Goal: Task Accomplishment & Management: Complete application form

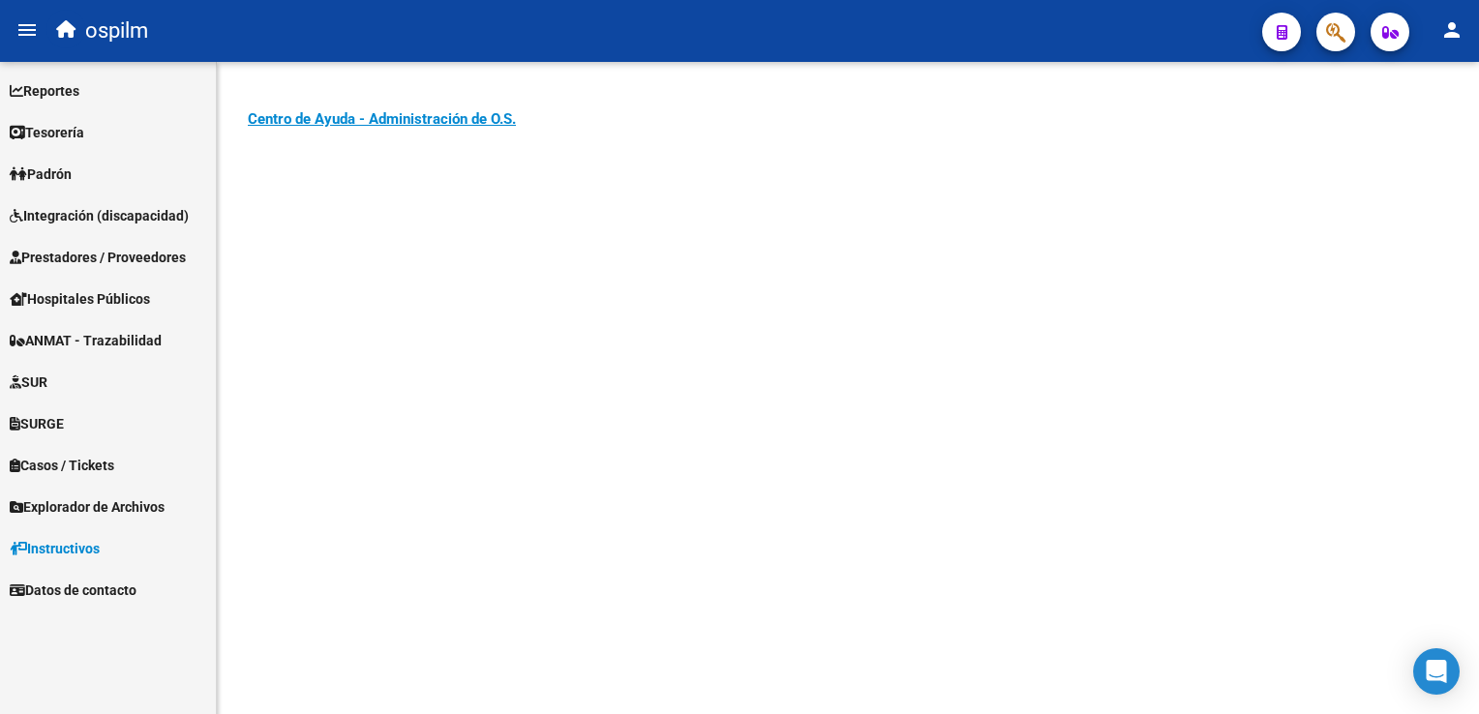
click at [82, 254] on span "Prestadores / Proveedores" at bounding box center [98, 257] width 176 height 21
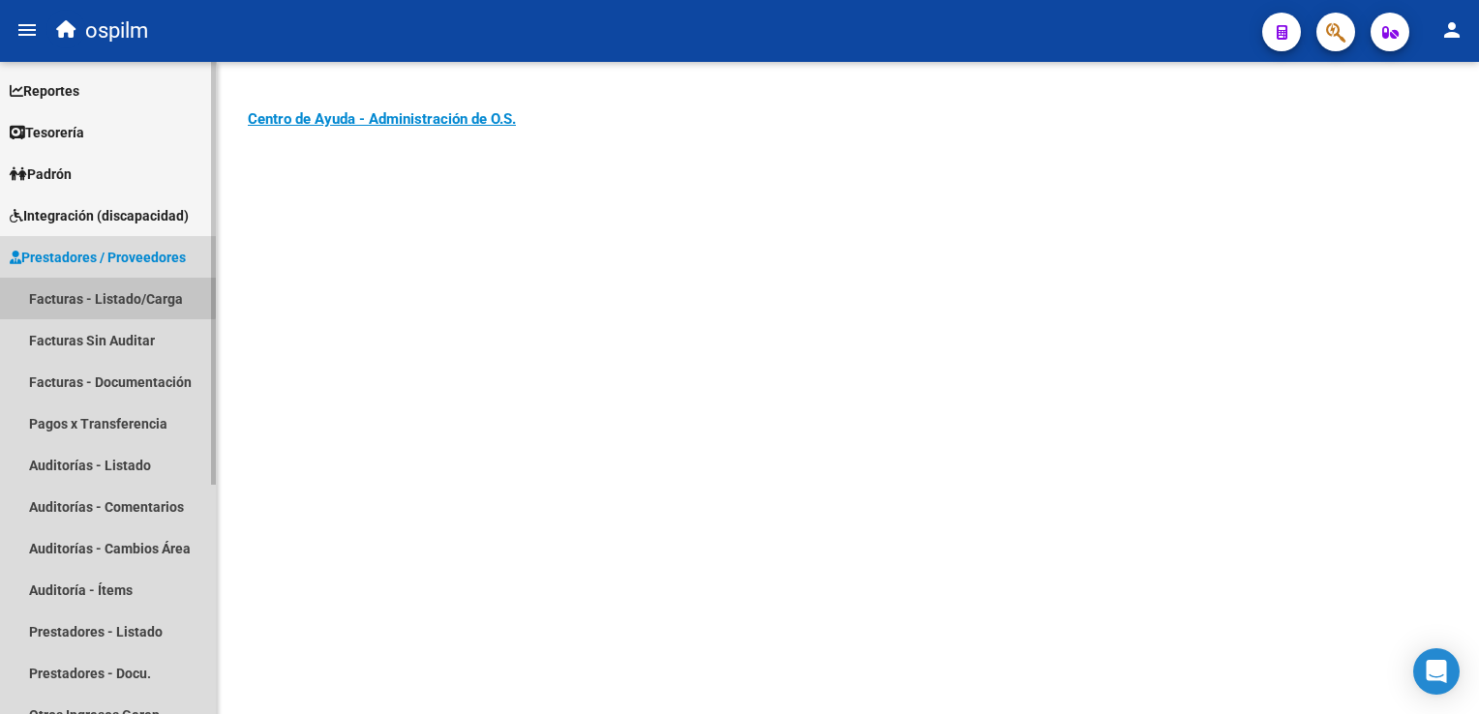
click at [91, 291] on link "Facturas - Listado/Carga" at bounding box center [108, 299] width 216 height 42
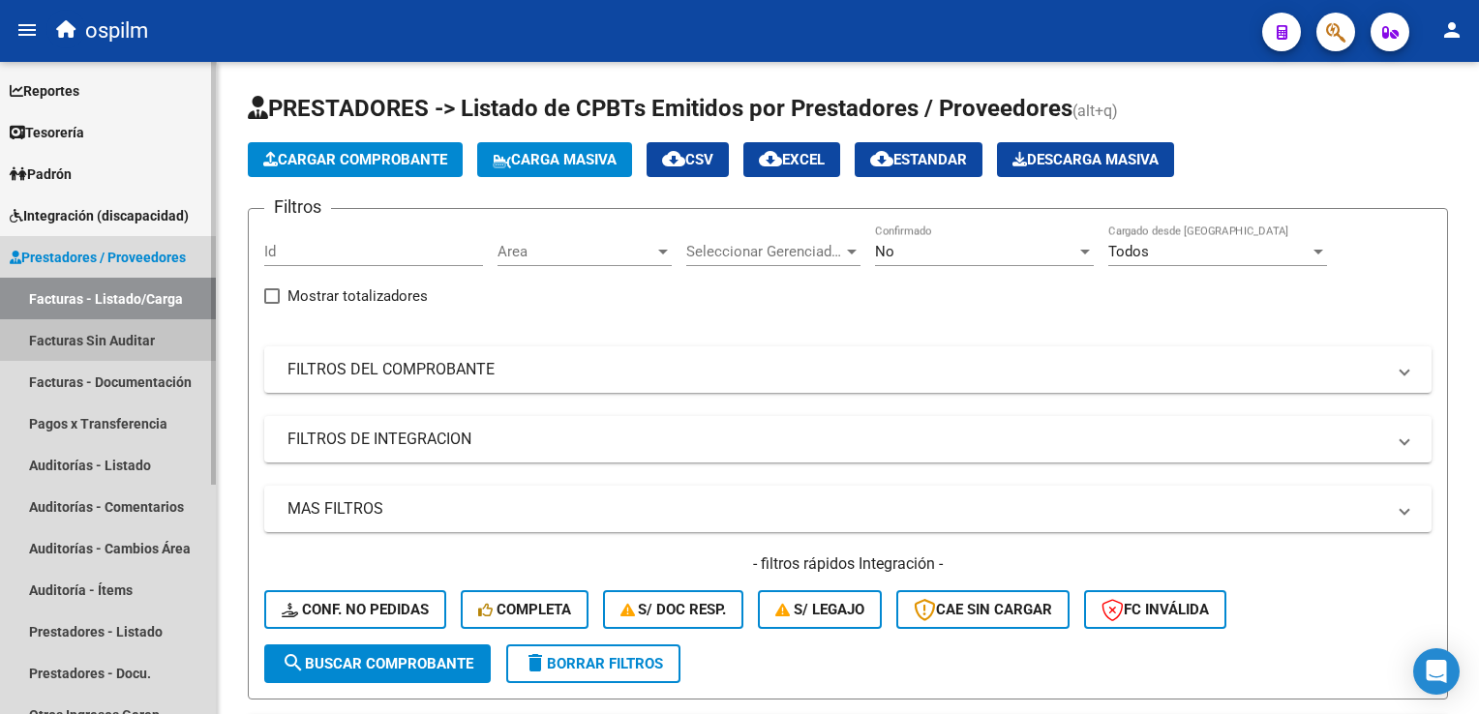
click at [75, 333] on link "Facturas Sin Auditar" at bounding box center [108, 340] width 216 height 42
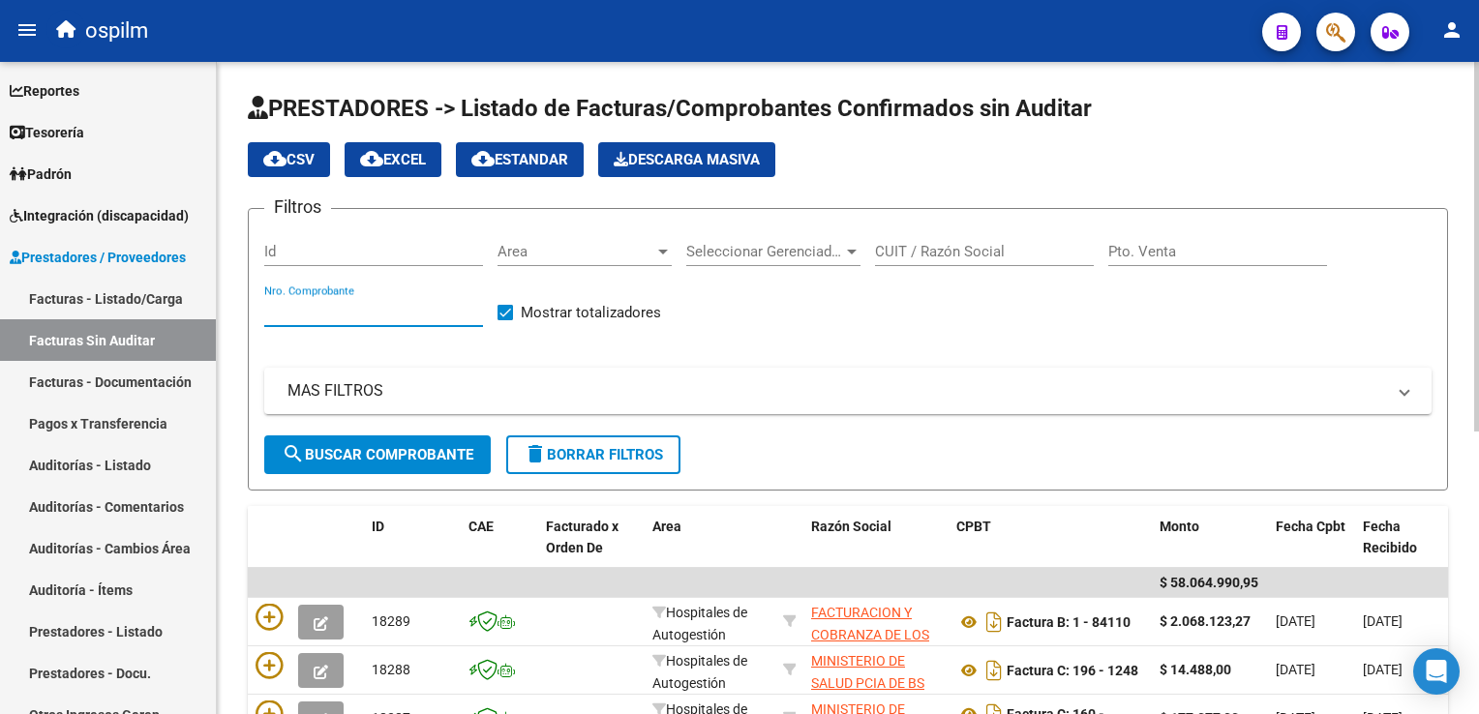
click at [297, 308] on input "Nro. Comprobante" at bounding box center [373, 311] width 219 height 17
type input "4365"
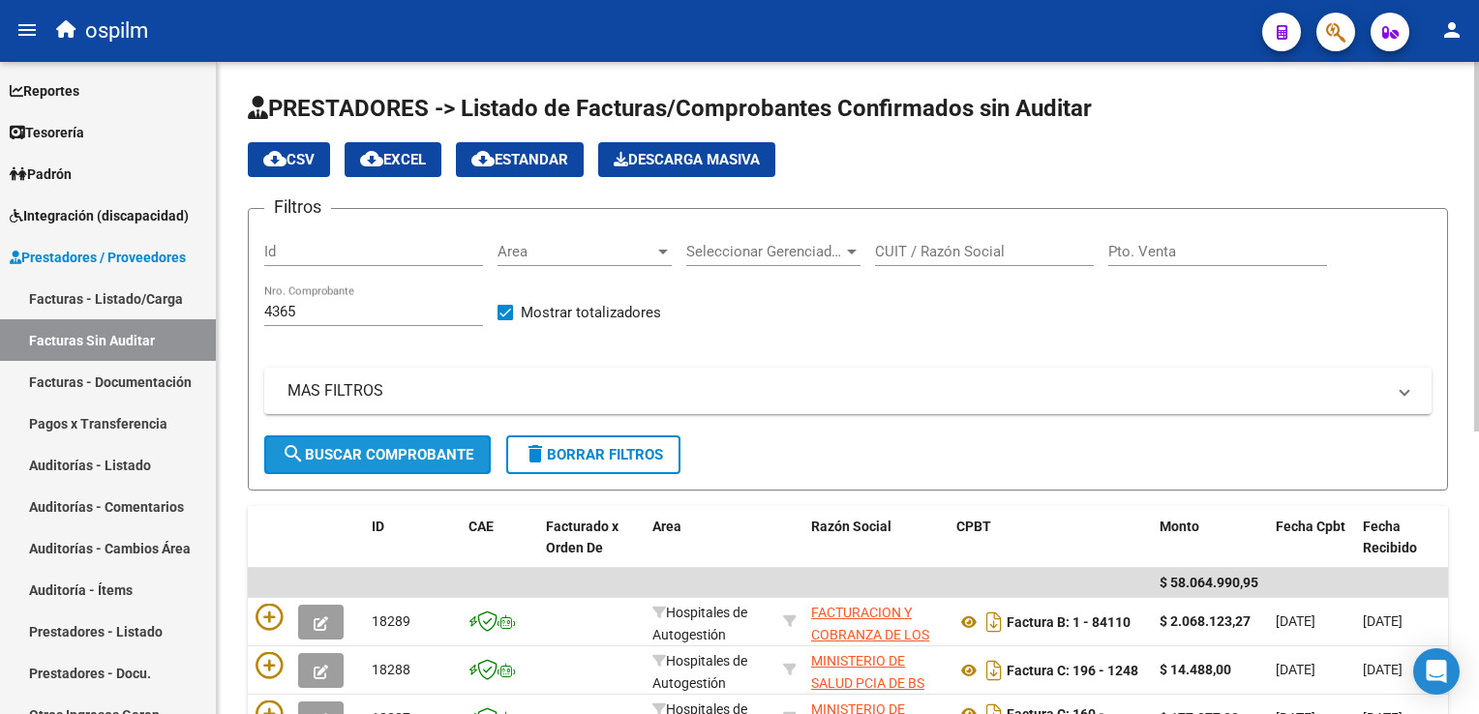
click at [318, 447] on span "search Buscar Comprobante" at bounding box center [378, 454] width 192 height 17
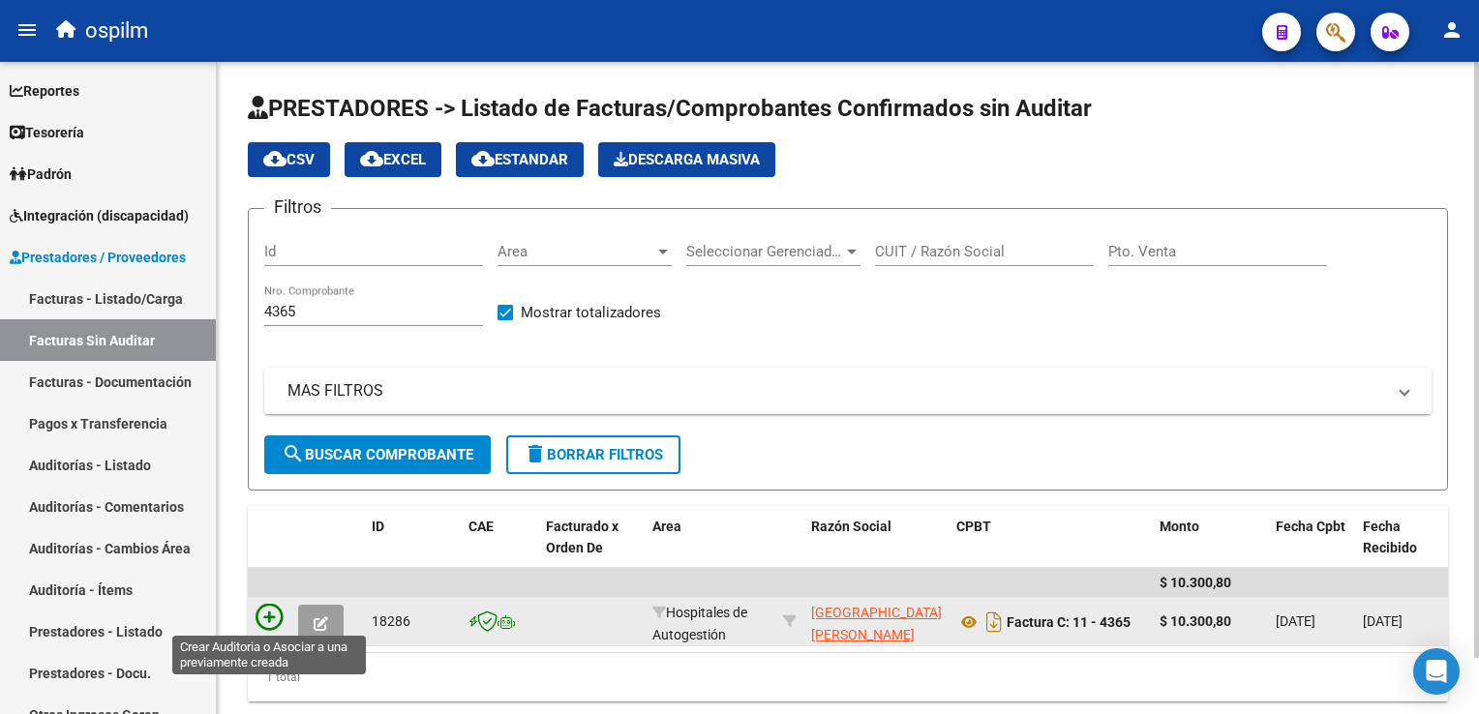
click at [260, 610] on icon at bounding box center [269, 617] width 27 height 27
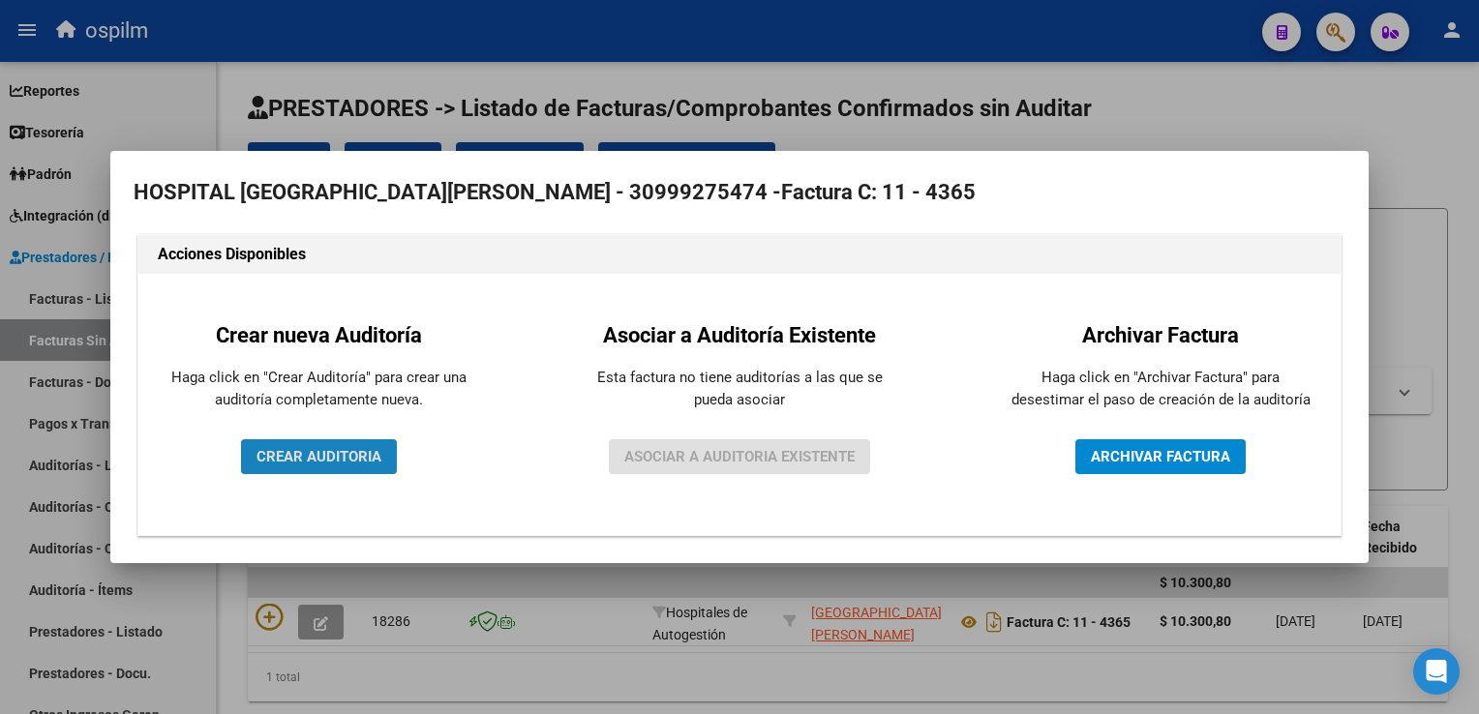
click at [292, 457] on span "CREAR AUDITORIA" at bounding box center [319, 456] width 125 height 17
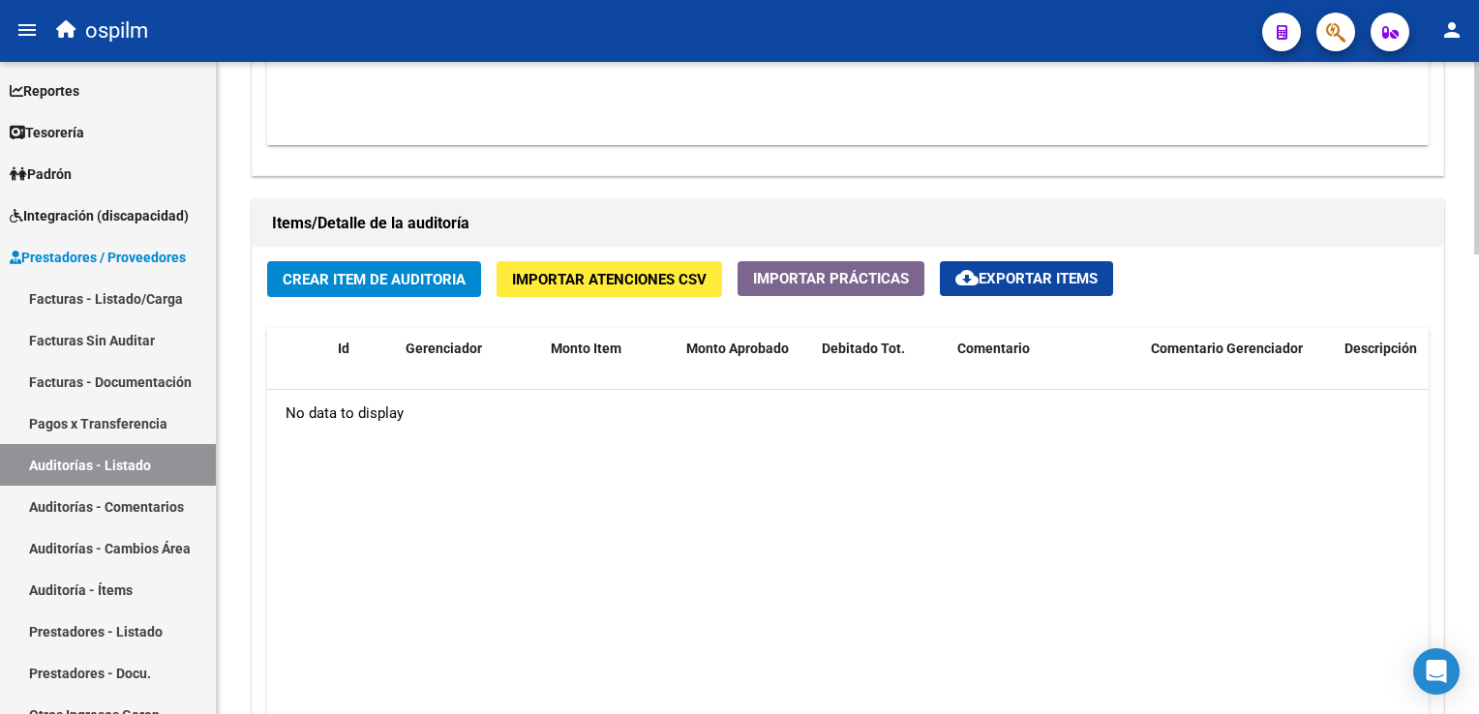
scroll to position [1263, 0]
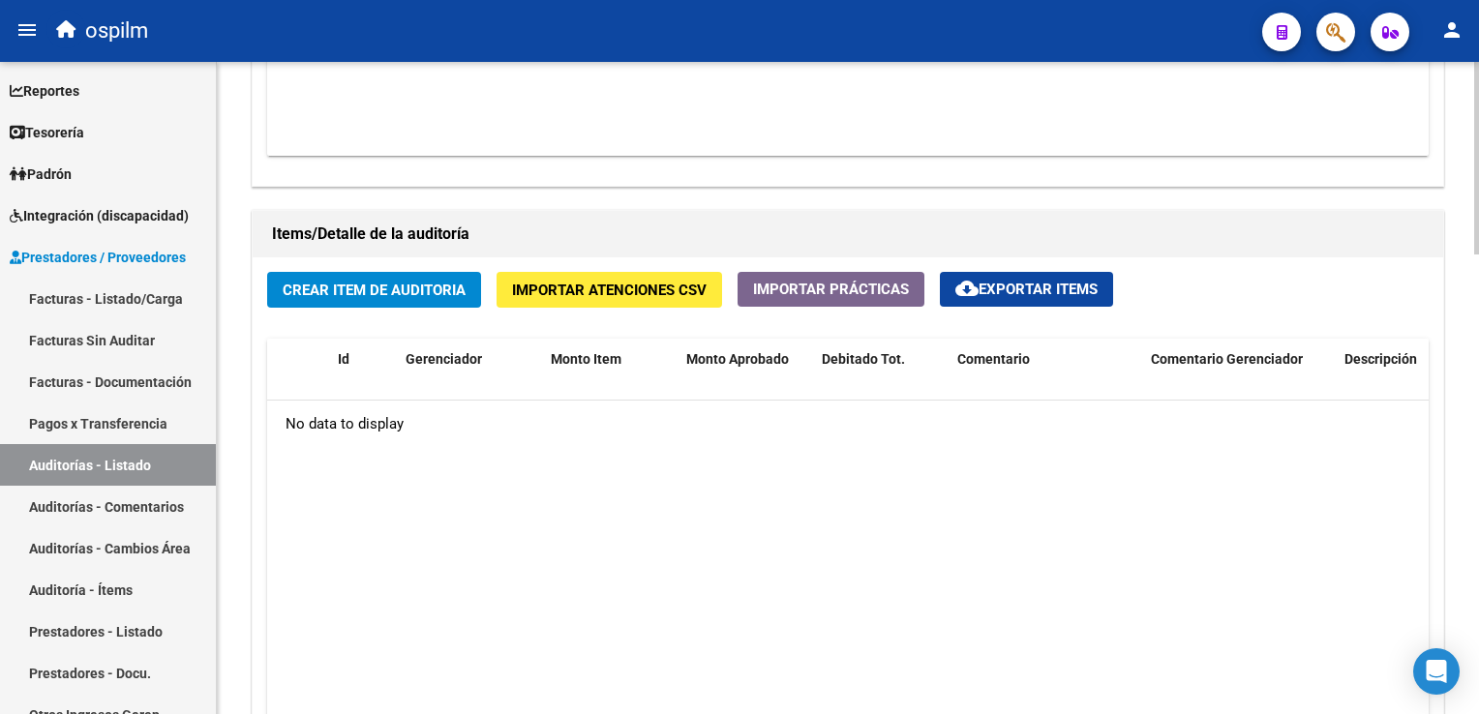
click at [383, 282] on span "Crear Item de Auditoria" at bounding box center [374, 290] width 183 height 17
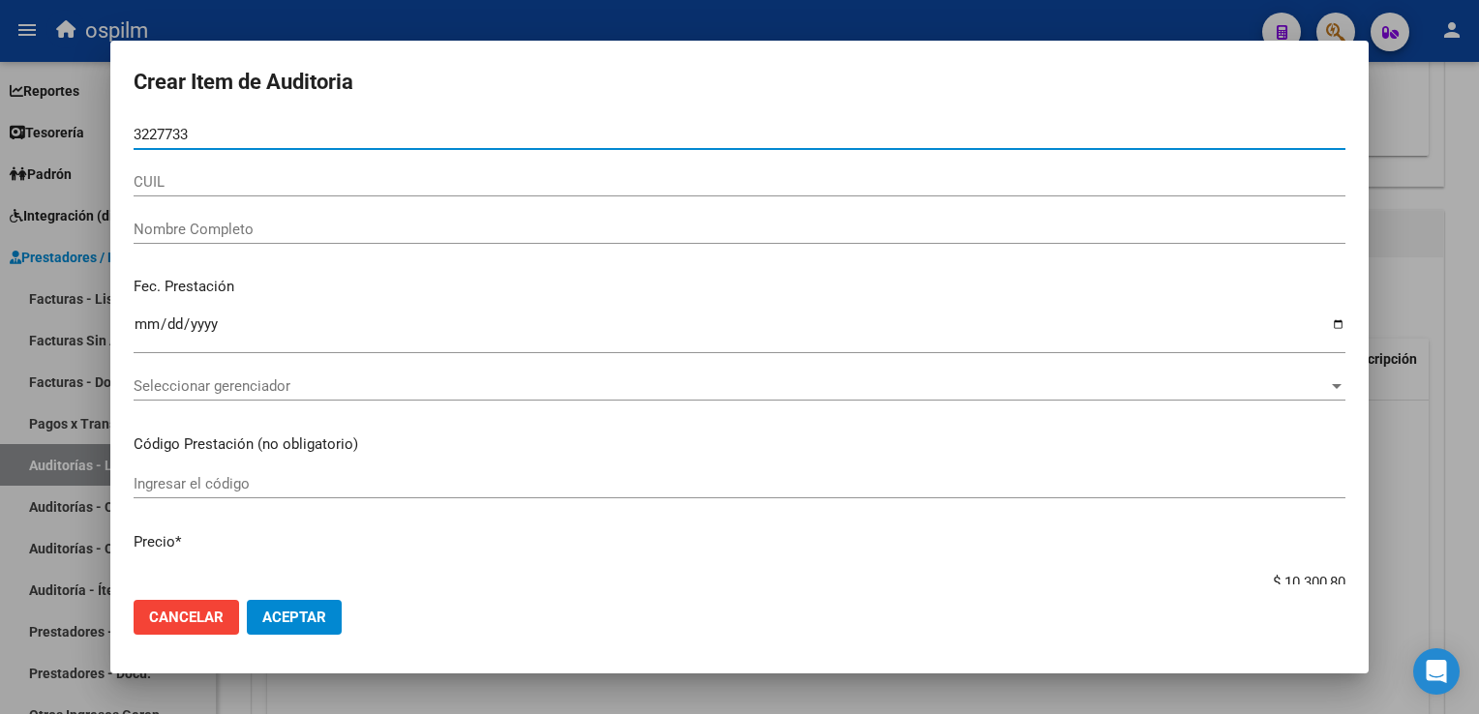
type input "32277339"
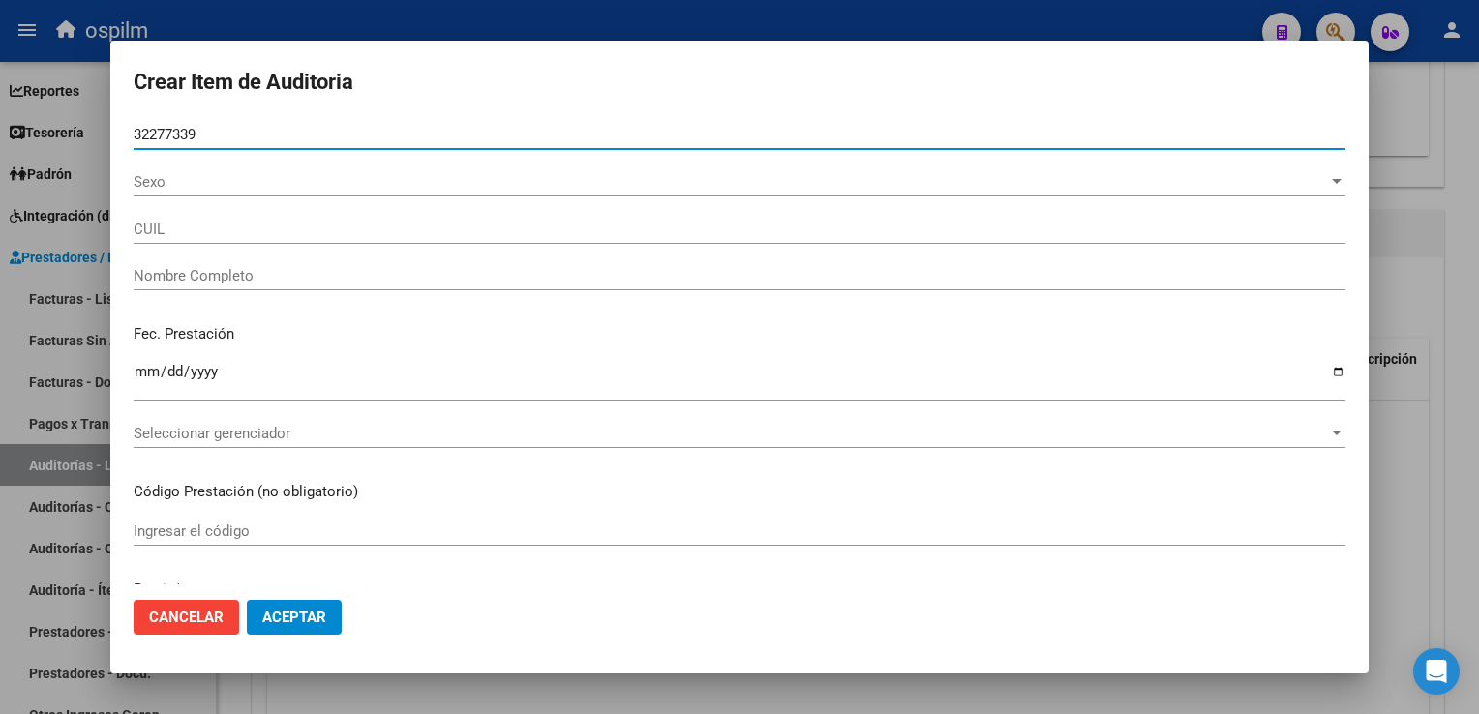
type input "27322773396"
type input "[PERSON_NAME] DE [GEOGRAPHIC_DATA]"
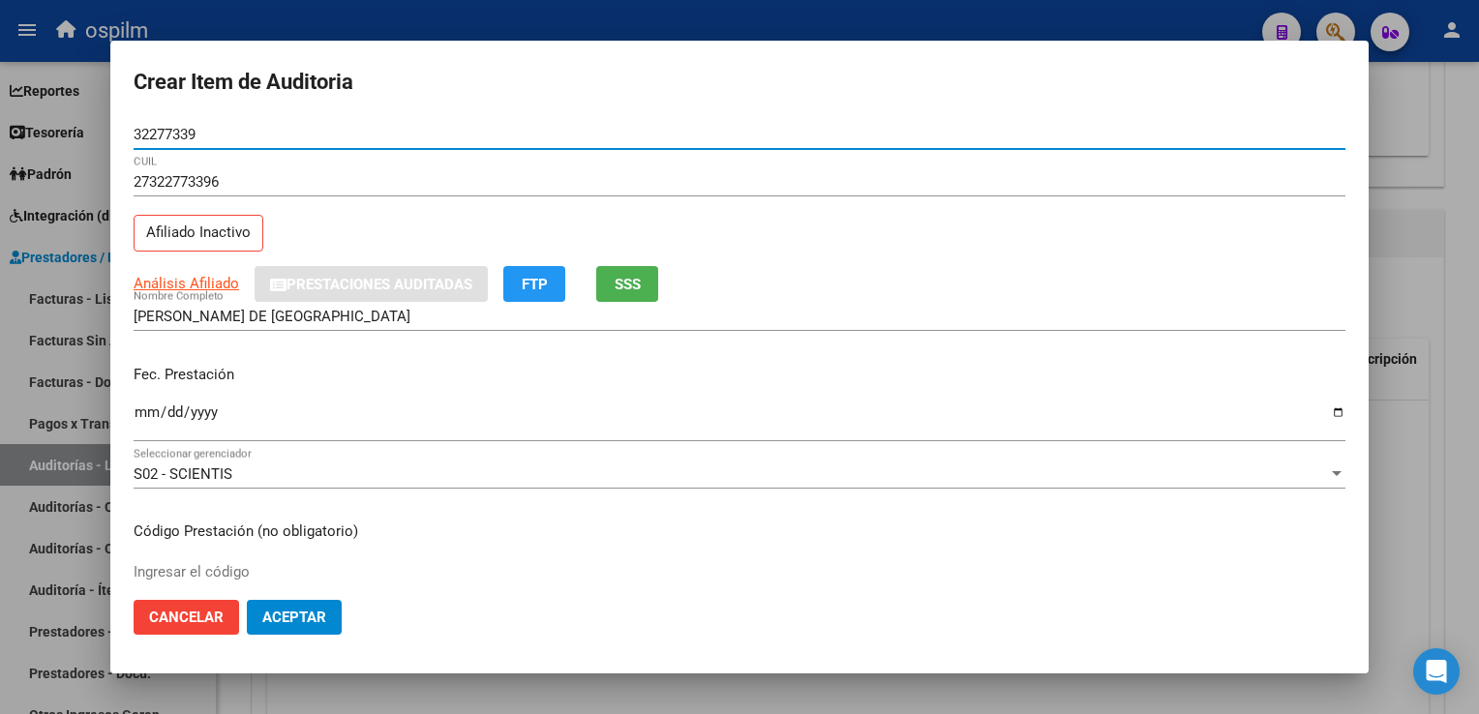
type input "32277339"
click at [650, 279] on button "SSS" at bounding box center [627, 284] width 62 height 36
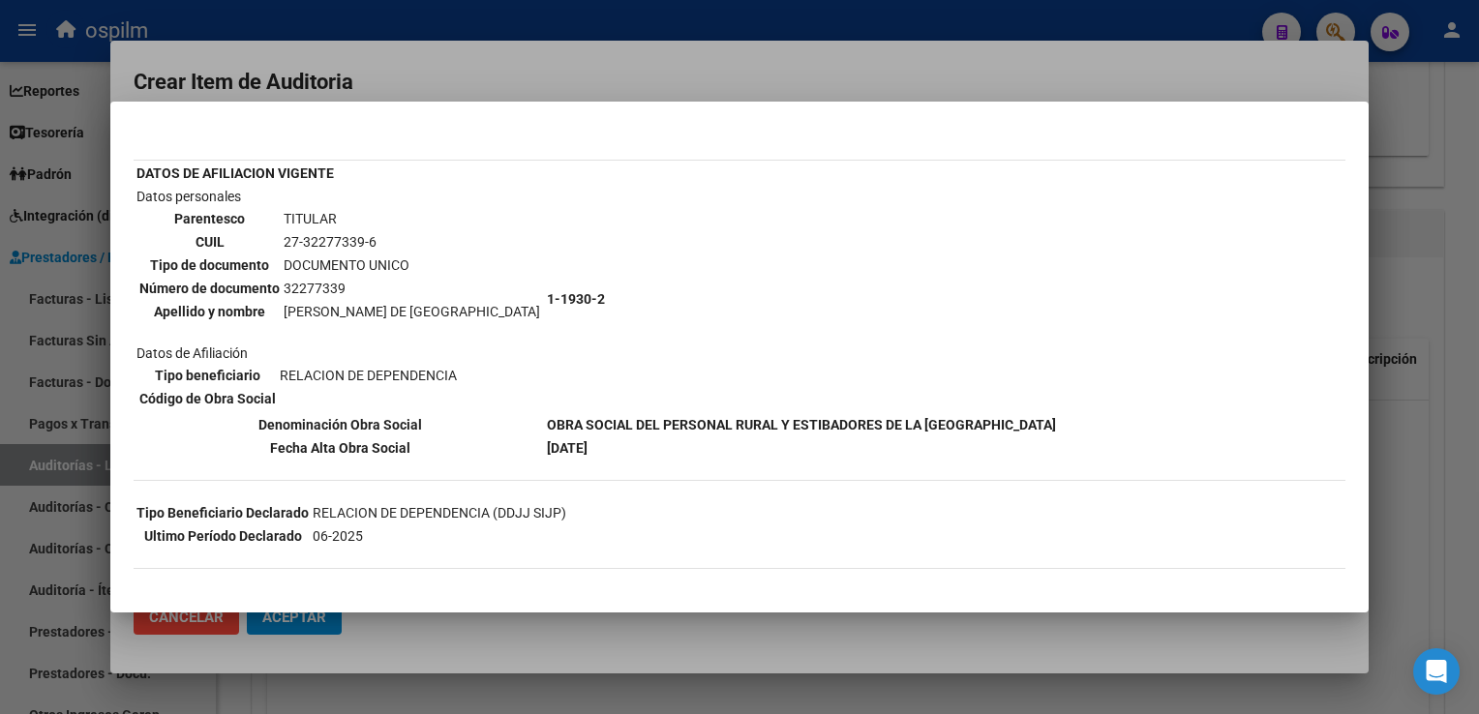
scroll to position [194, 0]
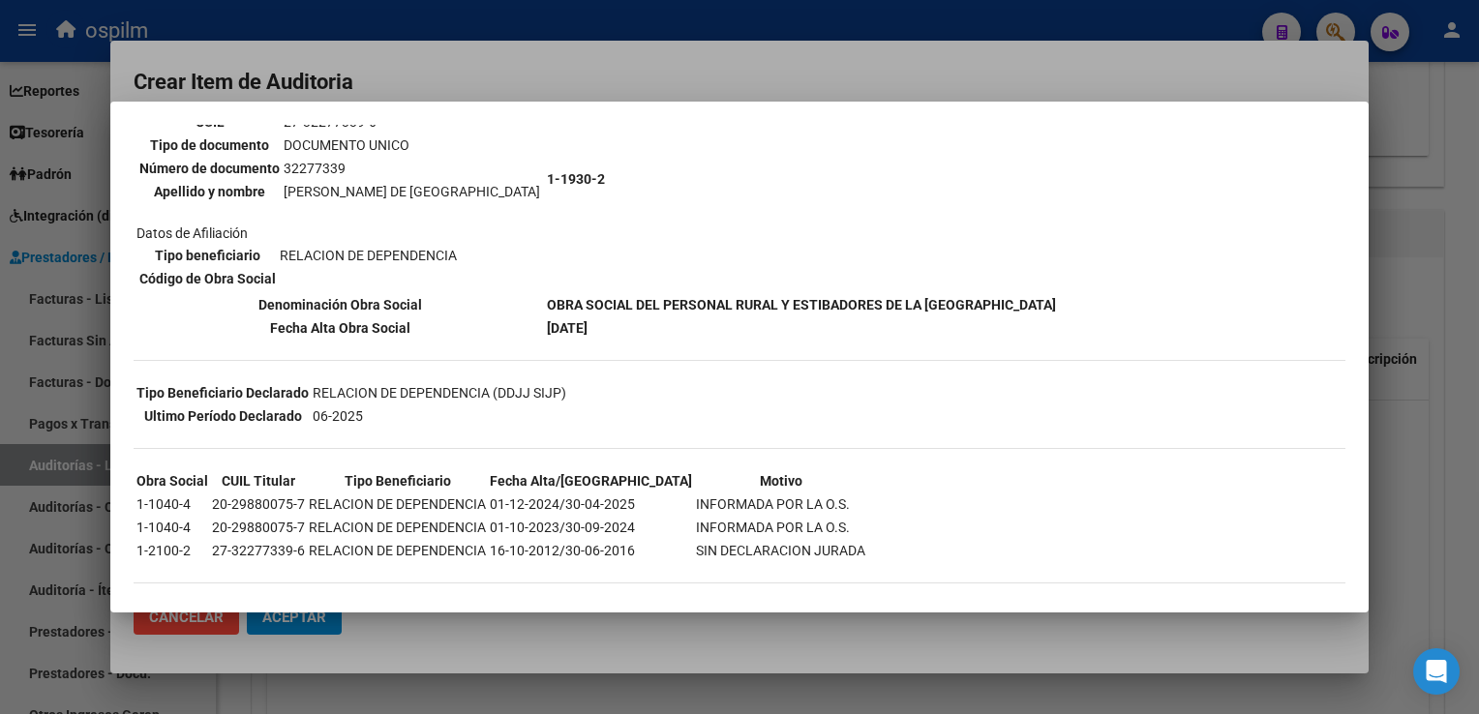
click at [1478, 149] on html "menu ospilm person Firma Express Reportes Egresos Devengados Comprobantes Recib…" at bounding box center [739, 357] width 1479 height 714
click at [635, 652] on div at bounding box center [739, 357] width 1479 height 714
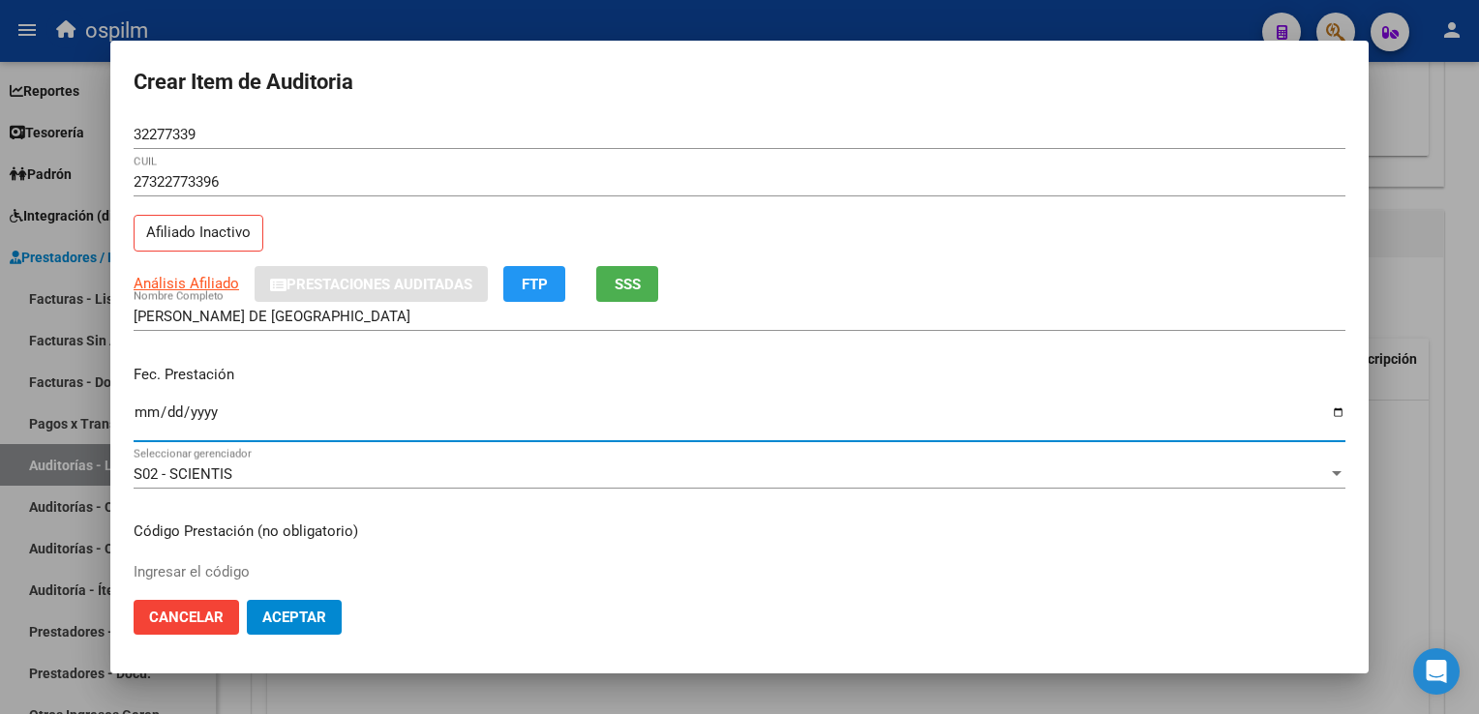
click at [140, 410] on input "Ingresar la fecha" at bounding box center [740, 420] width 1212 height 31
type input "[DATE]"
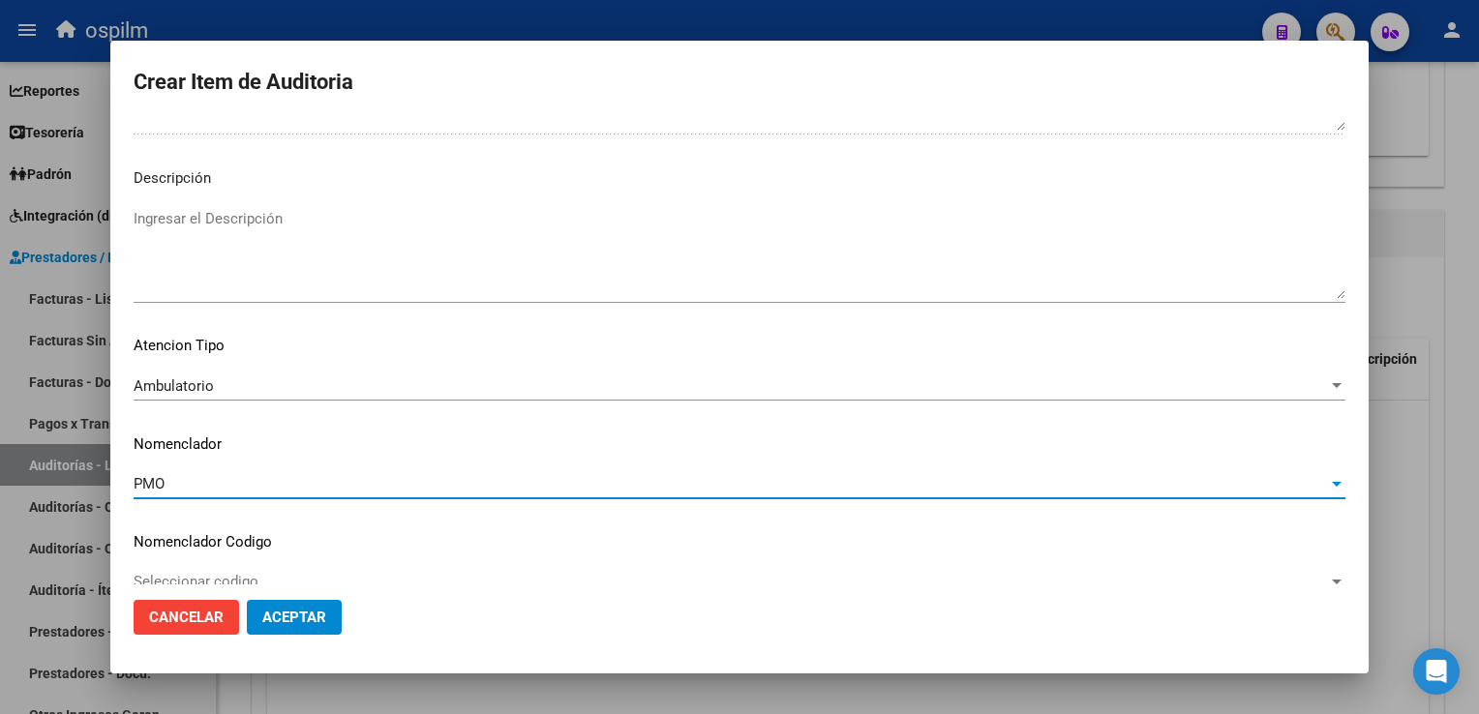
scroll to position [1208, 0]
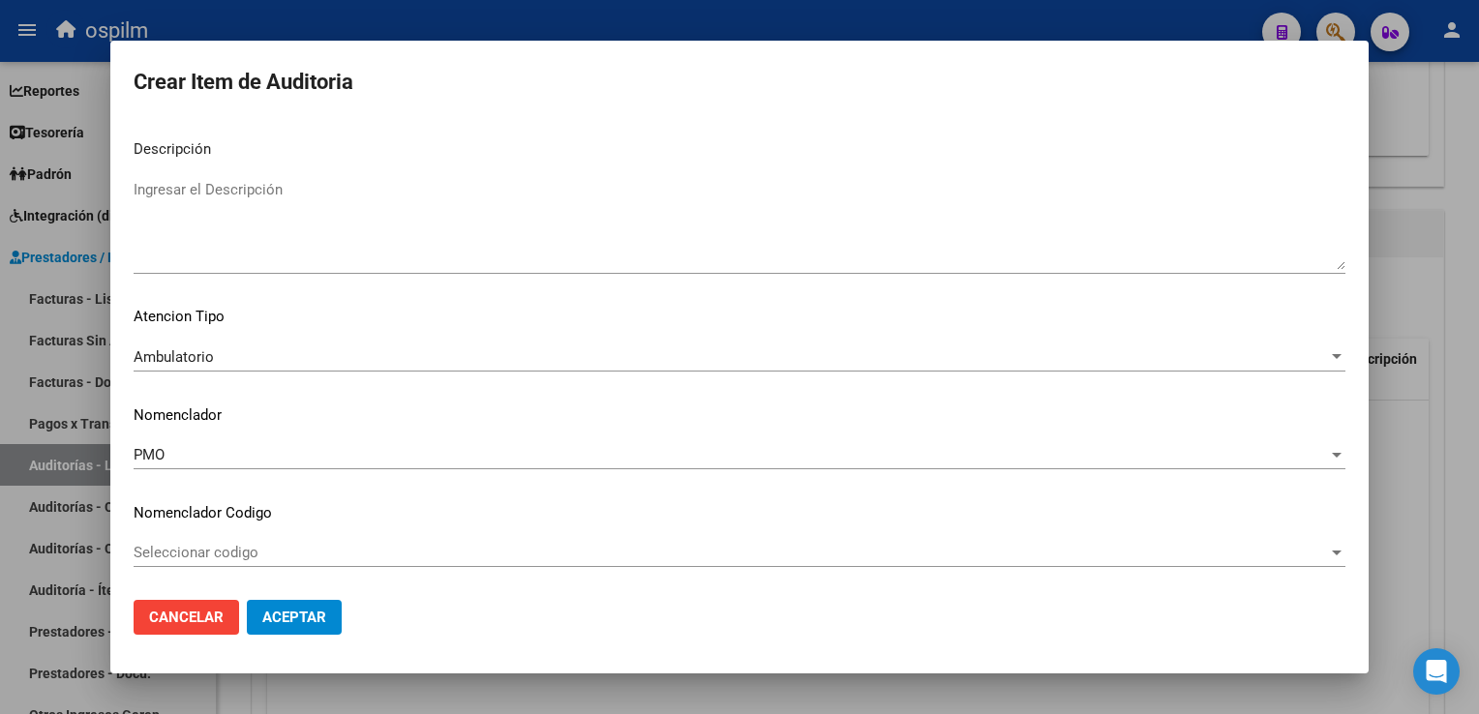
drag, startPoint x: 304, startPoint y: 614, endPoint x: 427, endPoint y: 628, distance: 123.8
click at [427, 628] on mat-dialog-actions "Cancelar Aceptar" at bounding box center [740, 618] width 1212 height 66
click at [352, 545] on span "Seleccionar codigo" at bounding box center [731, 552] width 1195 height 17
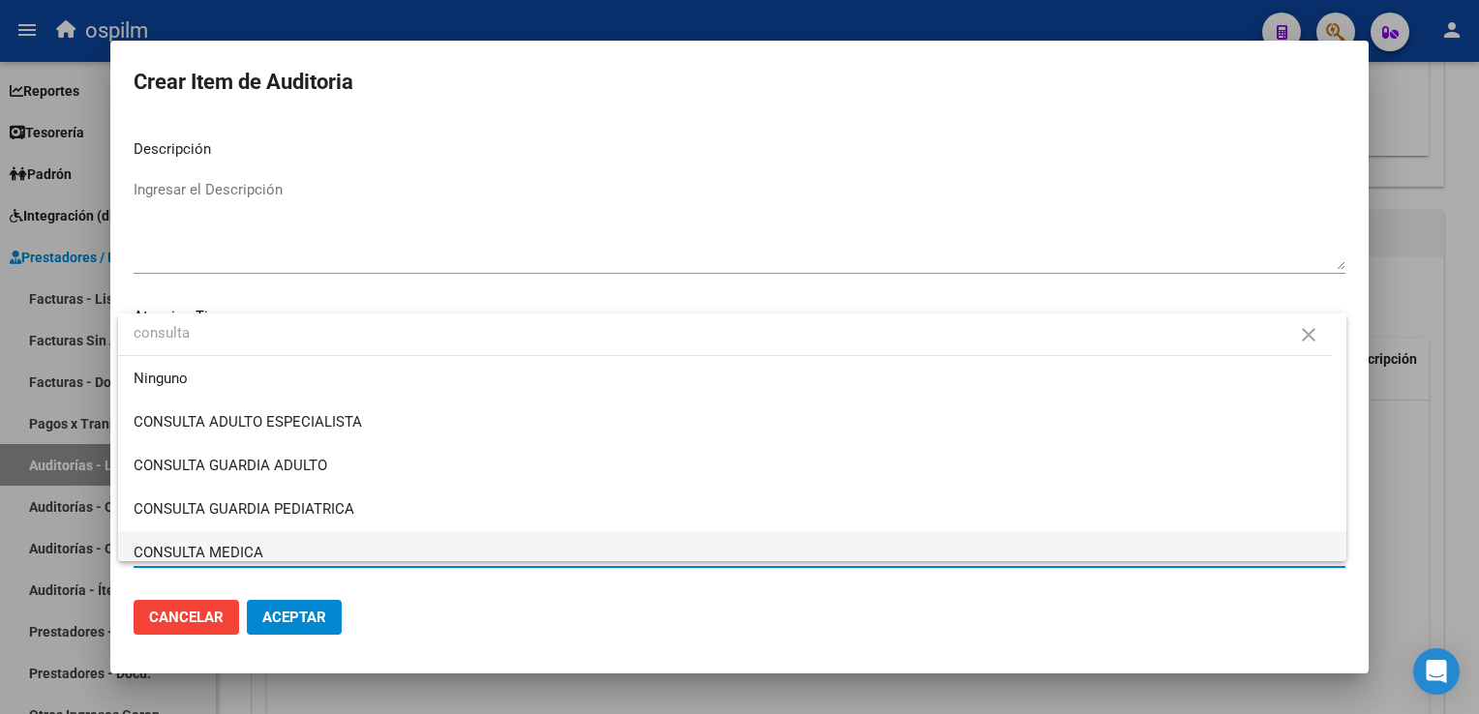
type input "consulta"
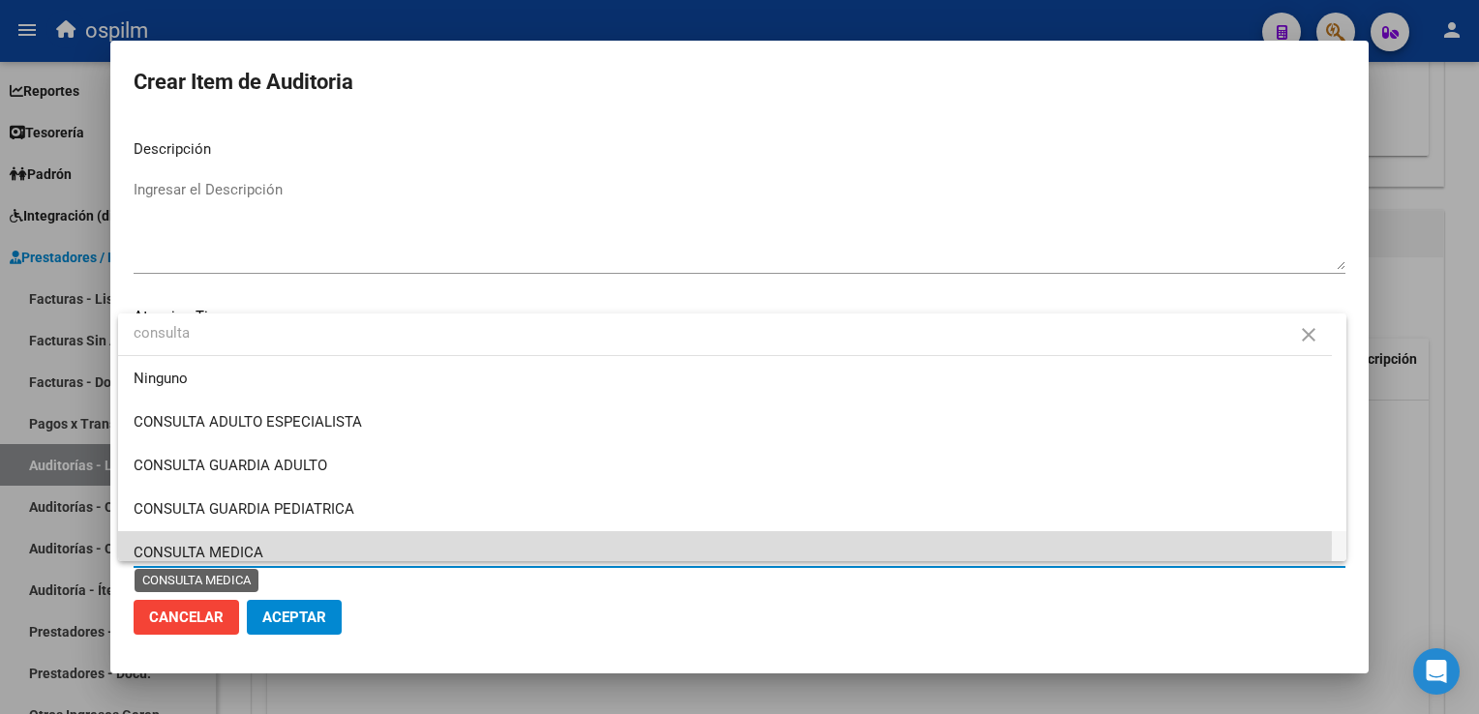
click at [221, 544] on span "CONSULTA MEDICA" at bounding box center [199, 552] width 130 height 17
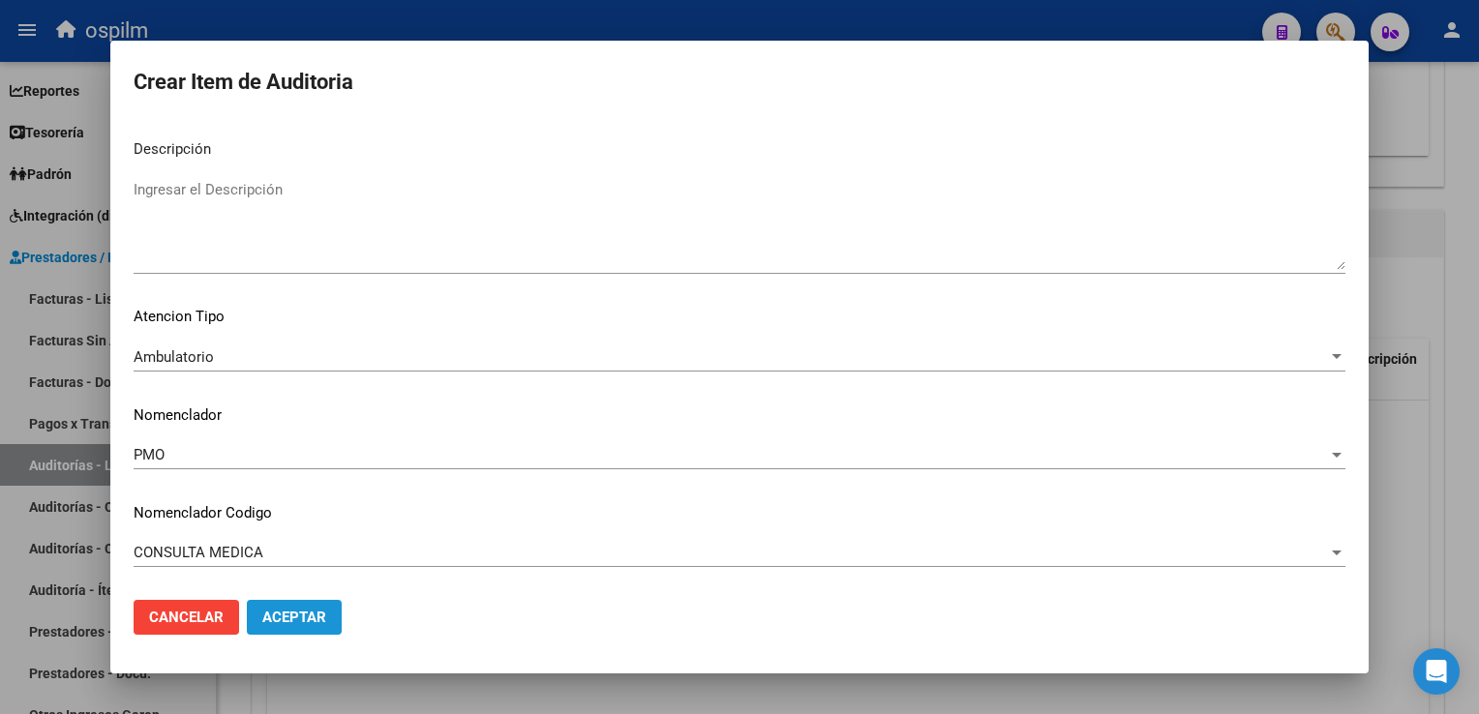
click at [296, 620] on span "Aceptar" at bounding box center [294, 617] width 64 height 17
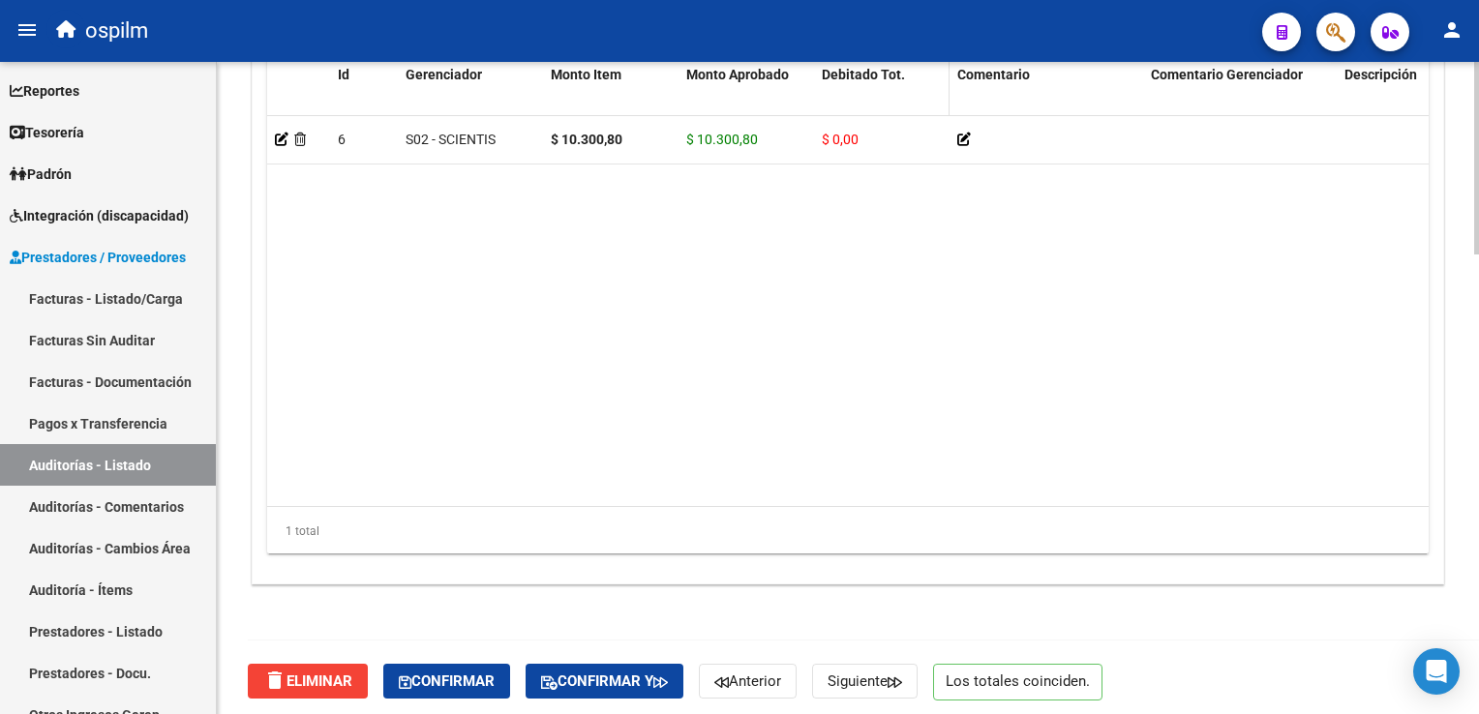
scroll to position [1555, 0]
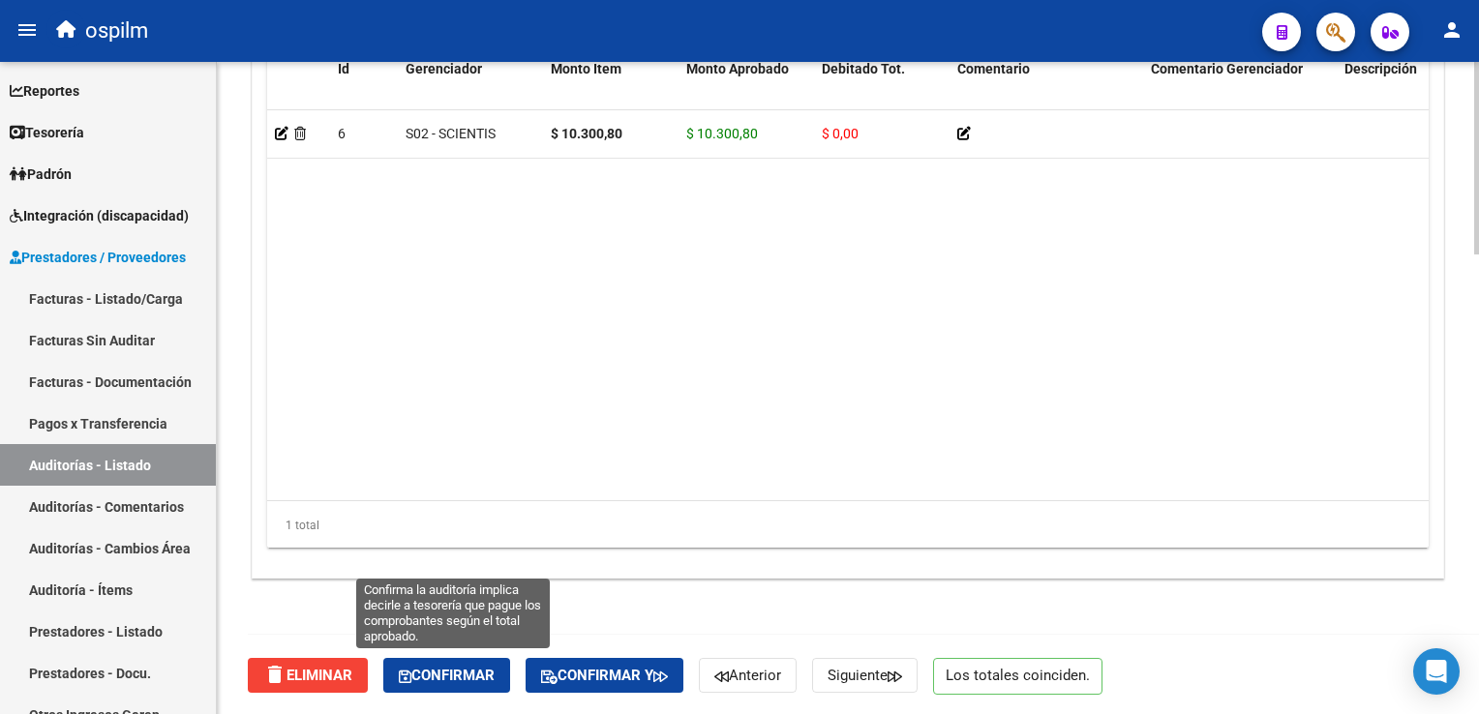
drag, startPoint x: 481, startPoint y: 678, endPoint x: 575, endPoint y: 661, distance: 95.3
click at [0, 0] on div "delete Eliminar Confirmar Confirmar y Anterior Siguiente Los totales coinciden." at bounding box center [0, 0] width 0 height 0
click at [457, 677] on span "Confirmar" at bounding box center [447, 675] width 96 height 17
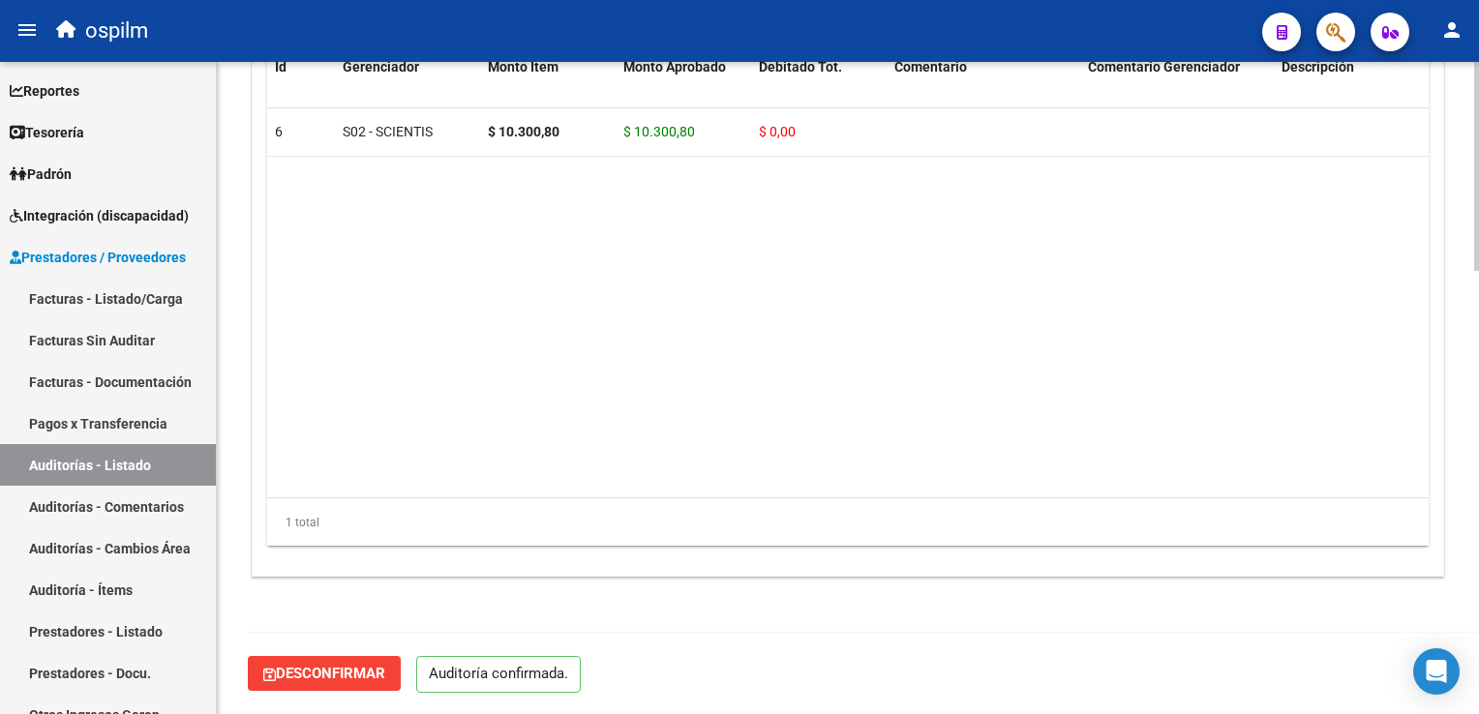
scroll to position [1382, 0]
